Goal: Navigation & Orientation: Find specific page/section

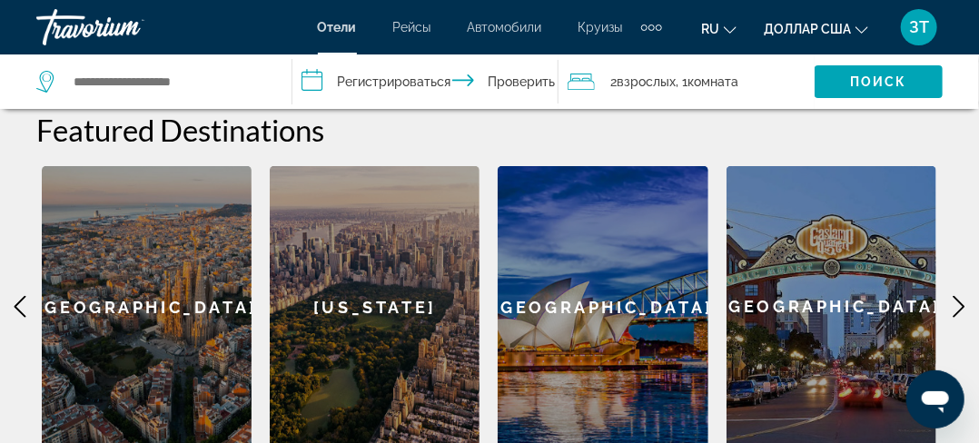
scroll to position [602, 0]
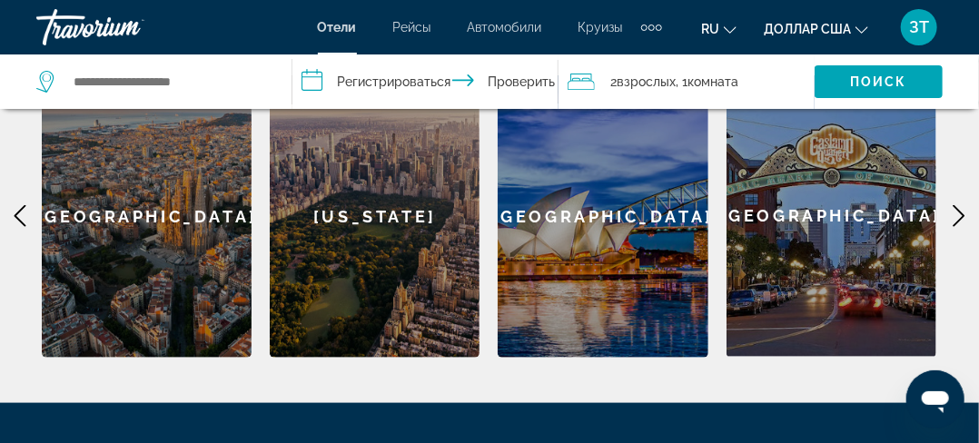
click at [962, 212] on icon "Основное содержание" at bounding box center [959, 216] width 22 height 22
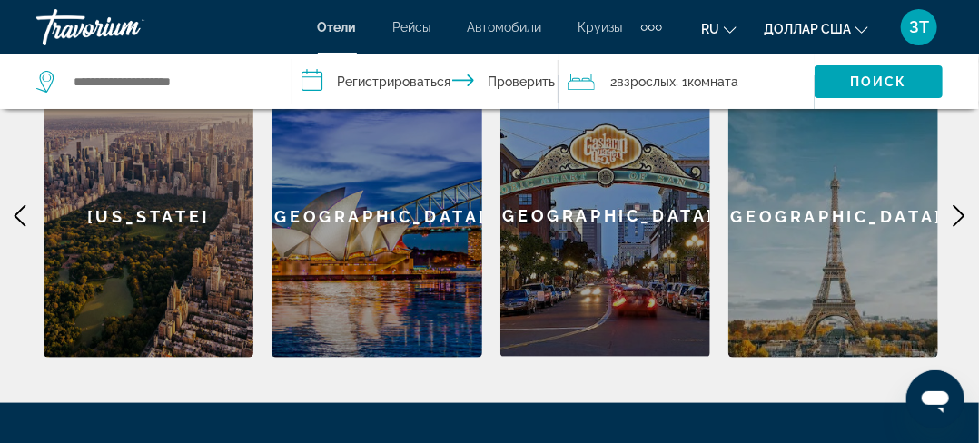
click at [962, 212] on icon "Основное содержание" at bounding box center [959, 216] width 22 height 22
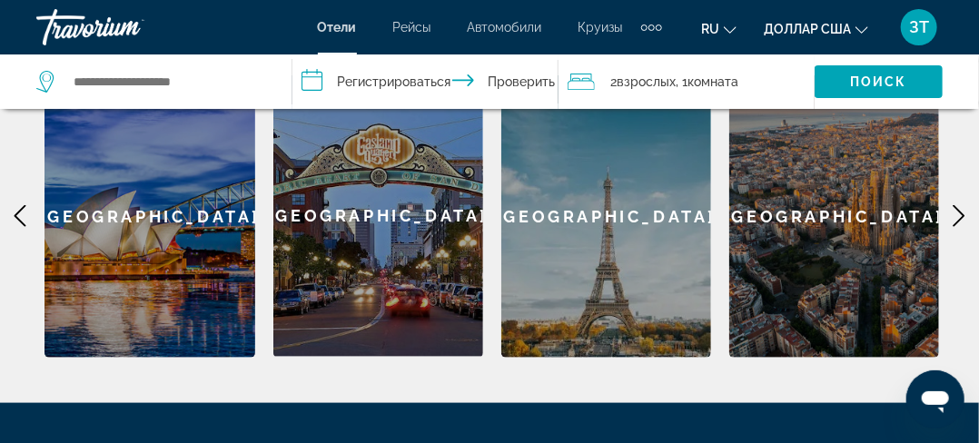
click at [962, 212] on icon "Основное содержание" at bounding box center [959, 216] width 22 height 22
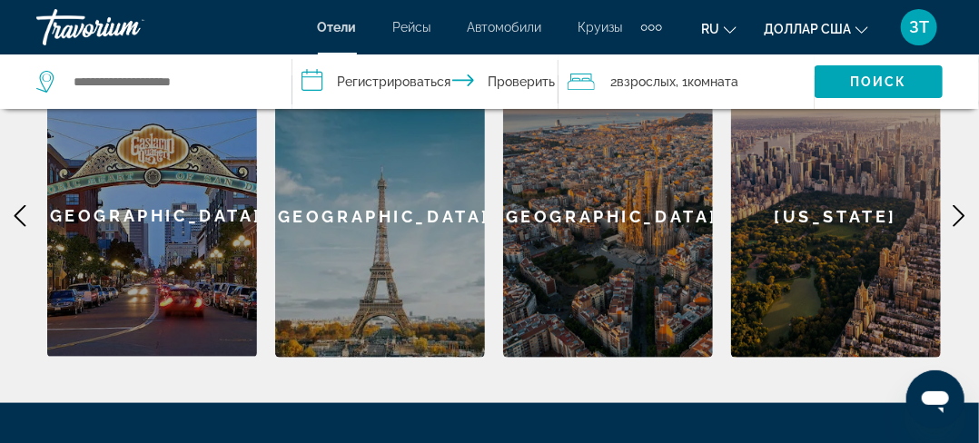
click at [962, 212] on icon "Основное содержание" at bounding box center [959, 216] width 22 height 22
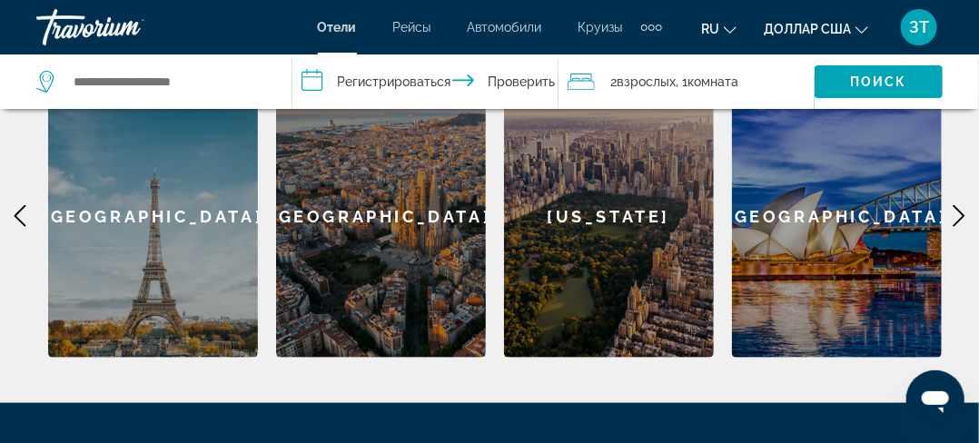
click at [962, 212] on icon "Основное содержание" at bounding box center [959, 216] width 22 height 22
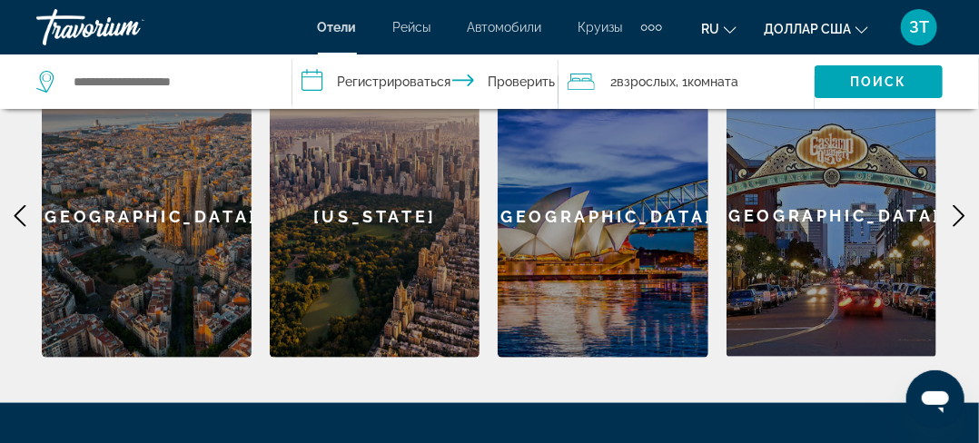
click at [962, 212] on icon "Основное содержание" at bounding box center [959, 216] width 22 height 22
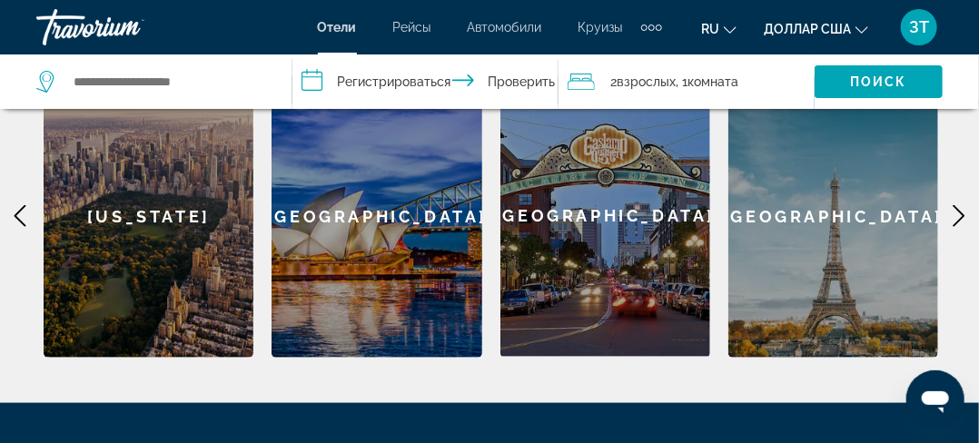
click at [962, 212] on icon "Основное содержание" at bounding box center [959, 216] width 22 height 22
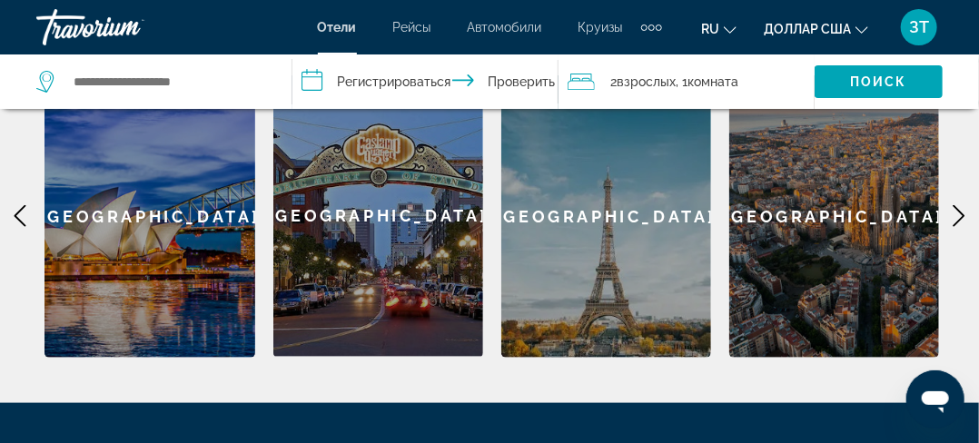
click at [962, 212] on icon "Основное содержание" at bounding box center [959, 216] width 22 height 22
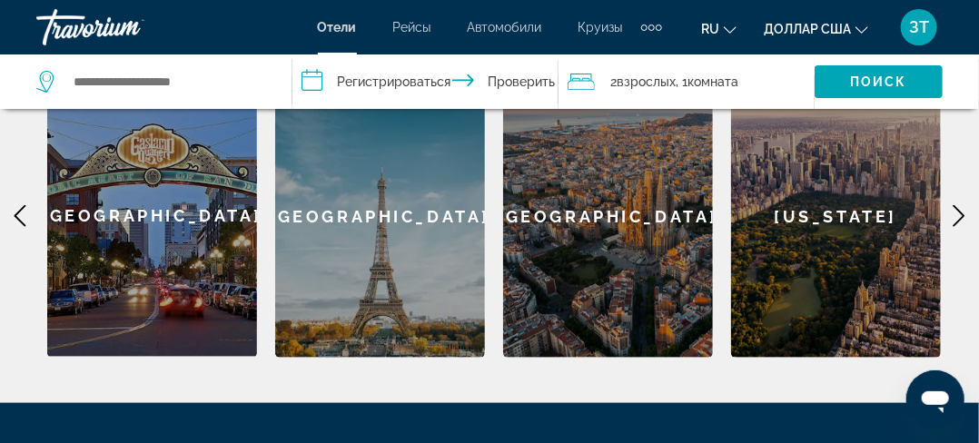
click at [962, 212] on icon "Основное содержание" at bounding box center [959, 216] width 22 height 22
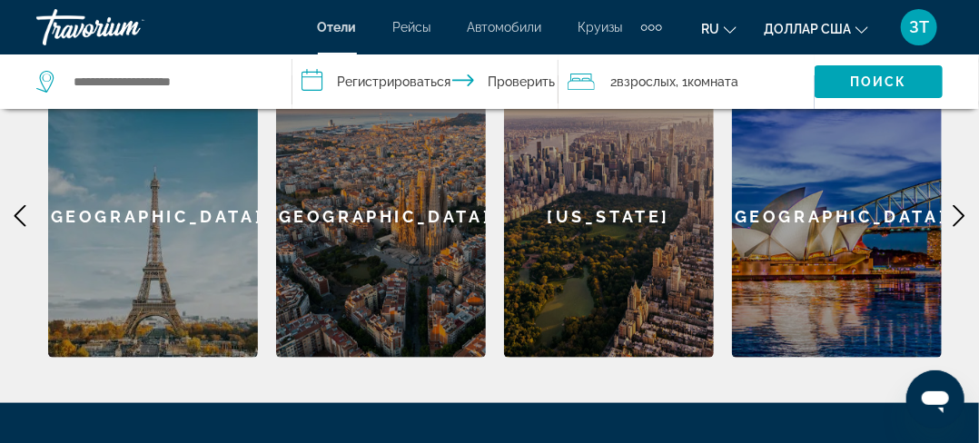
click at [962, 212] on icon "Основное содержание" at bounding box center [959, 216] width 22 height 22
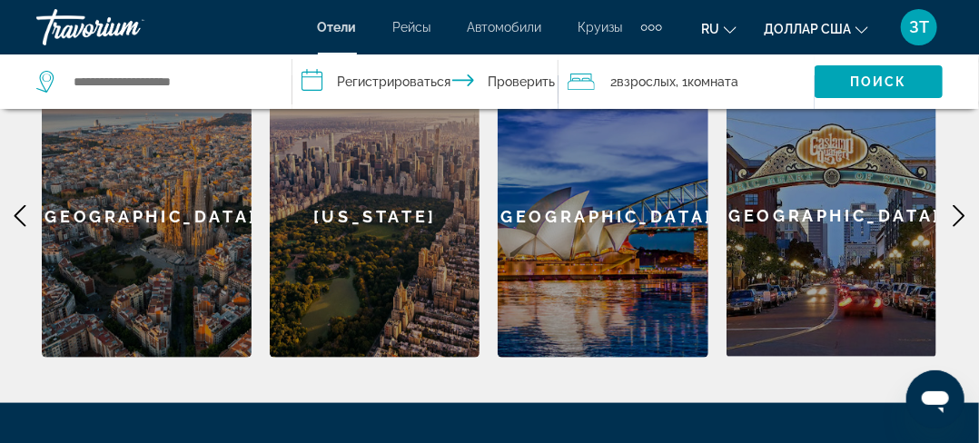
click at [962, 212] on icon "Основное содержание" at bounding box center [959, 216] width 22 height 22
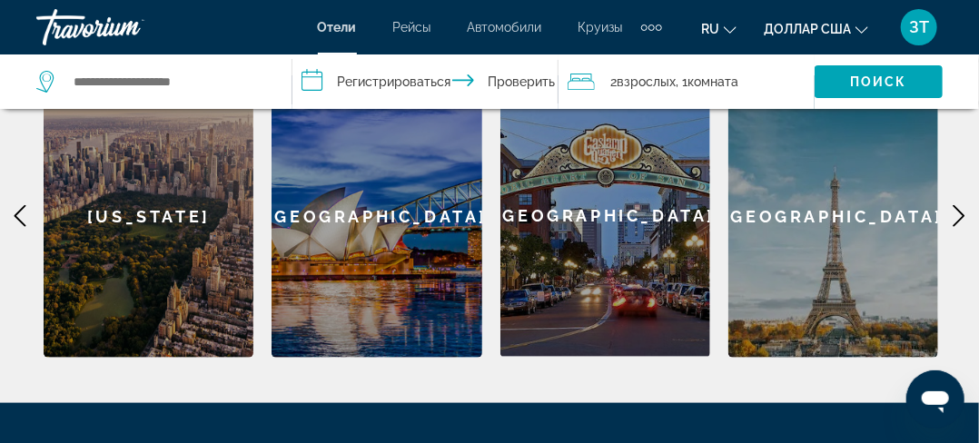
click at [962, 212] on icon "Основное содержание" at bounding box center [959, 216] width 22 height 22
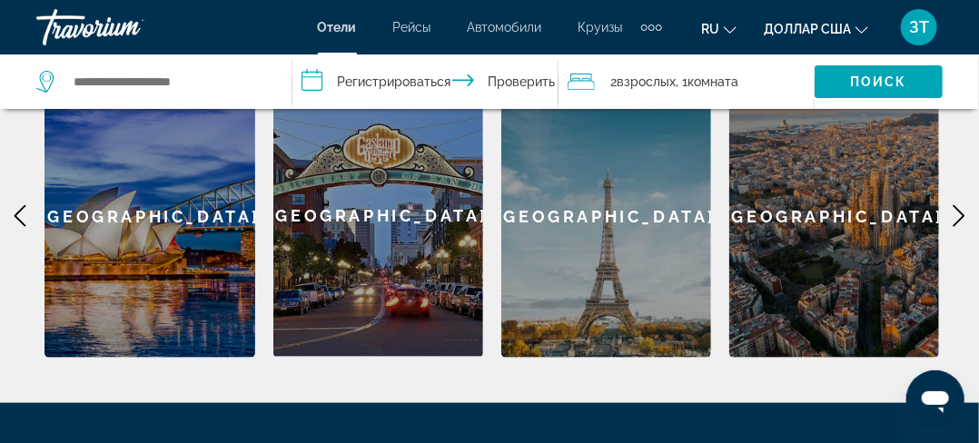
click at [962, 212] on icon "Основное содержание" at bounding box center [959, 216] width 22 height 22
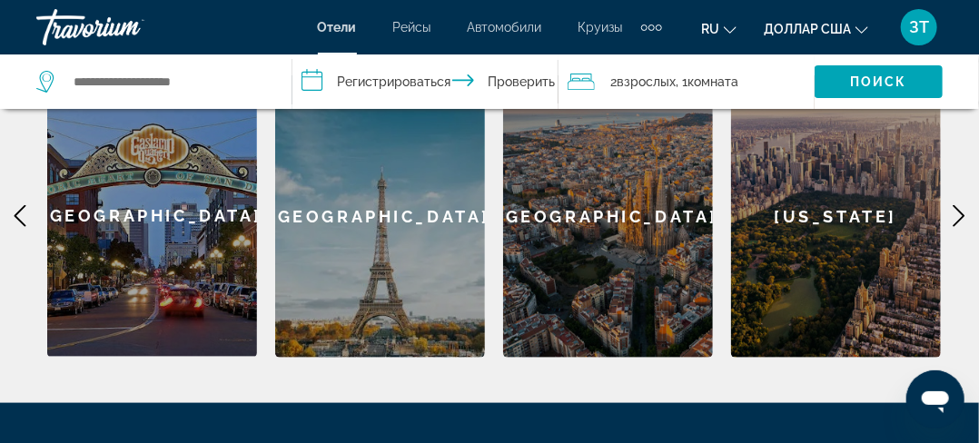
click at [962, 212] on icon "Основное содержание" at bounding box center [959, 216] width 22 height 22
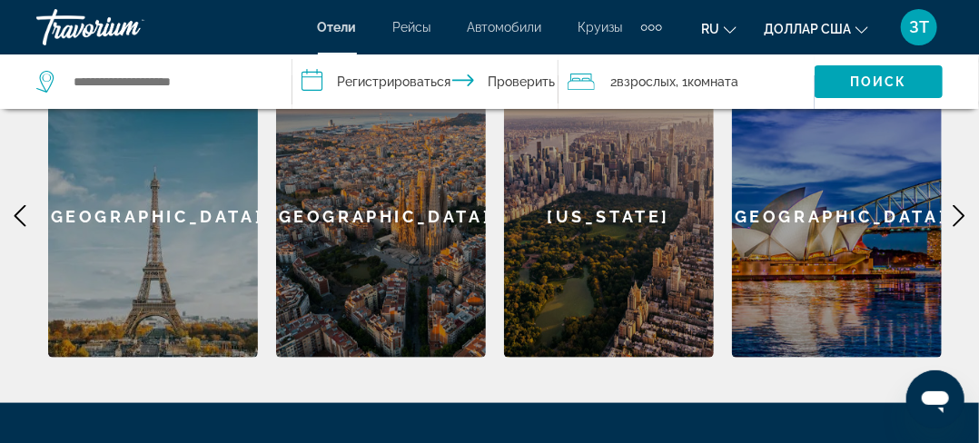
click at [962, 212] on icon "Основное содержание" at bounding box center [959, 216] width 22 height 22
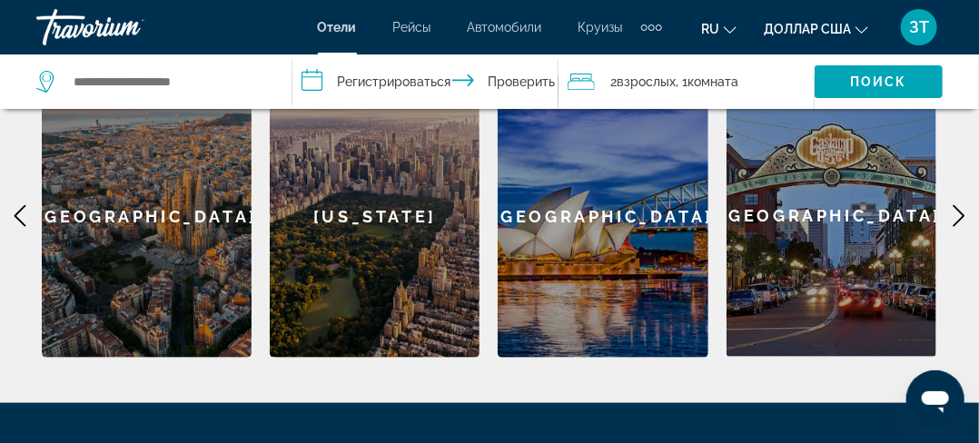
click at [962, 212] on icon "Основное содержание" at bounding box center [959, 216] width 22 height 22
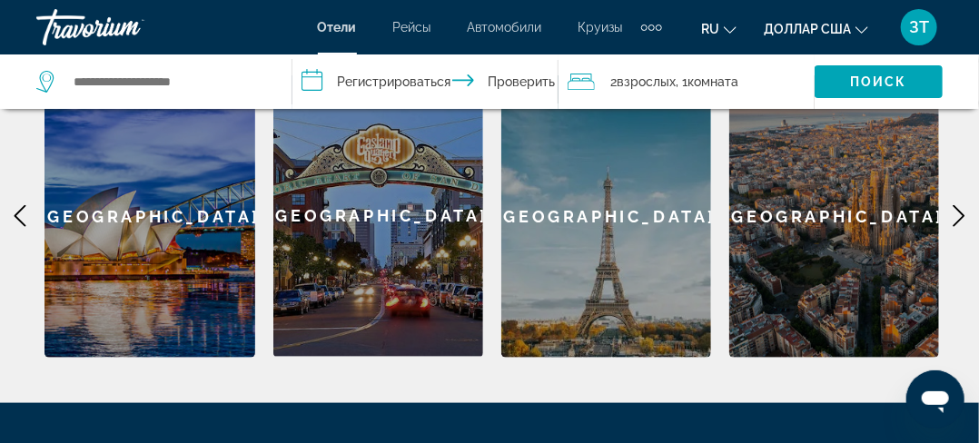
click at [962, 212] on icon "Основное содержание" at bounding box center [959, 216] width 22 height 22
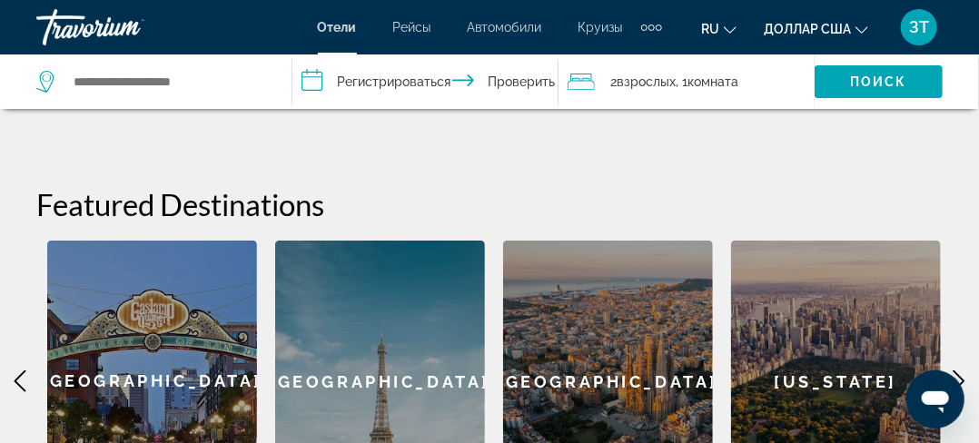
scroll to position [330, 0]
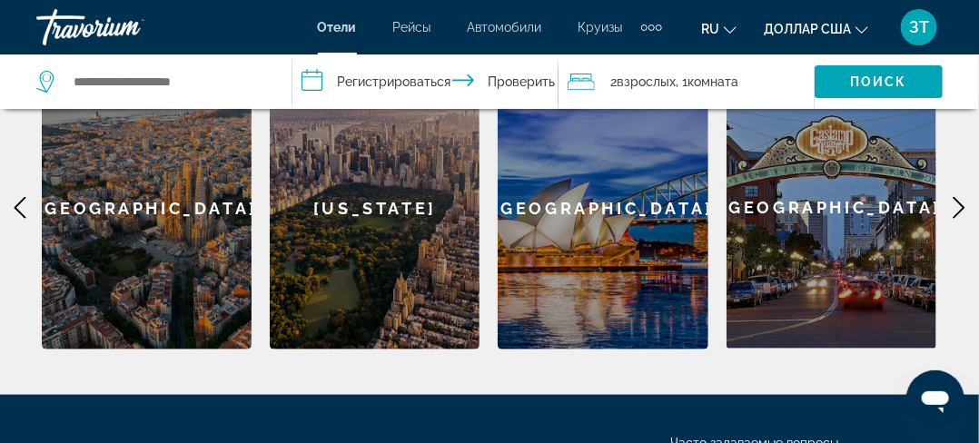
scroll to position [330, 0]
